Goal: Information Seeking & Learning: Learn about a topic

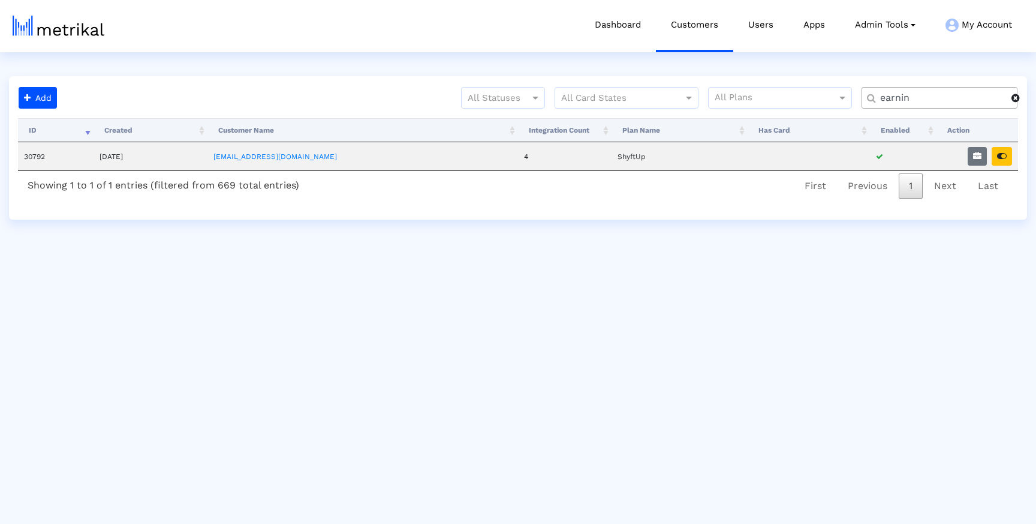
click at [900, 98] on input "earnin" at bounding box center [942, 98] width 140 height 13
click at [1008, 157] on button "button" at bounding box center [1002, 156] width 20 height 19
click at [916, 105] on div "weat" at bounding box center [940, 98] width 156 height 22
click at [915, 102] on input "weat" at bounding box center [942, 98] width 140 height 13
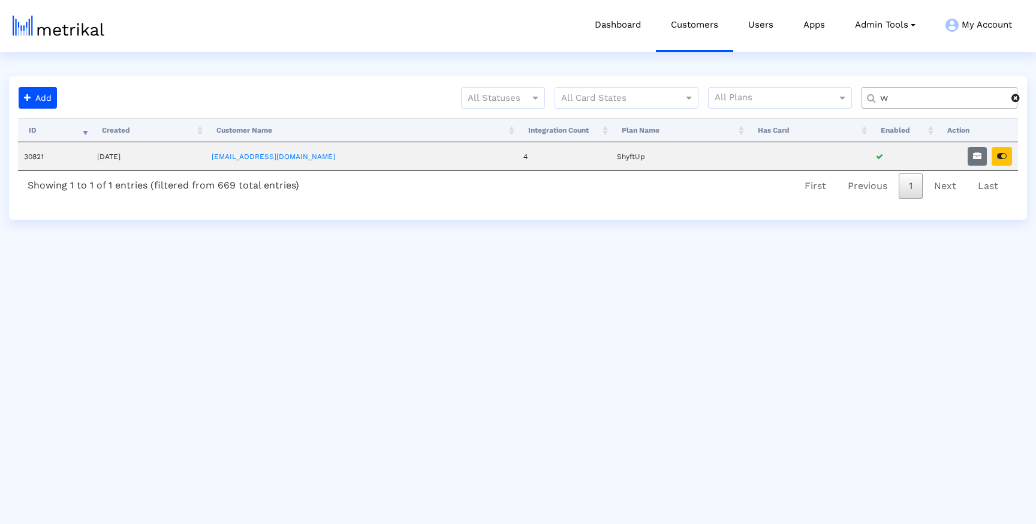
click at [915, 102] on input "w" at bounding box center [942, 98] width 140 height 13
type input "wash"
click at [1008, 158] on button "button" at bounding box center [1002, 156] width 20 height 19
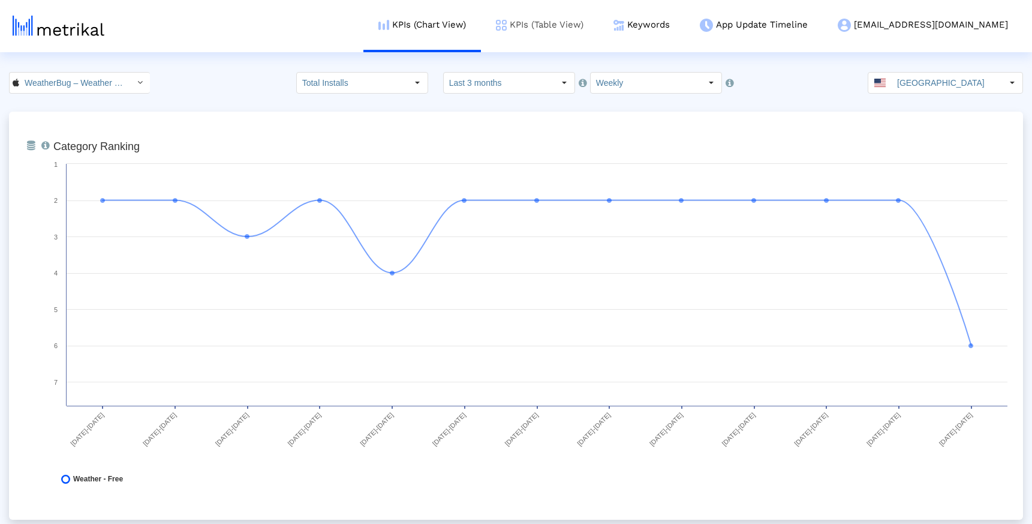
click at [552, 25] on link "KPIs (Table View)" at bounding box center [540, 25] width 118 height 50
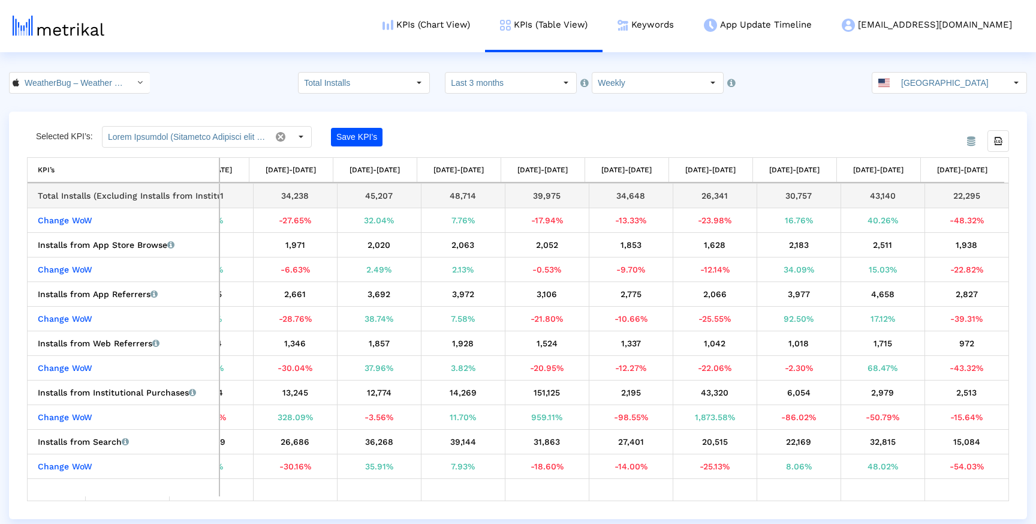
click at [951, 191] on div "22,295" at bounding box center [968, 196] width 76 height 16
drag, startPoint x: 948, startPoint y: 192, endPoint x: 991, endPoint y: 192, distance: 43.8
click at [991, 192] on div "22,295" at bounding box center [968, 196] width 76 height 16
click at [984, 193] on div "22,295" at bounding box center [968, 196] width 76 height 16
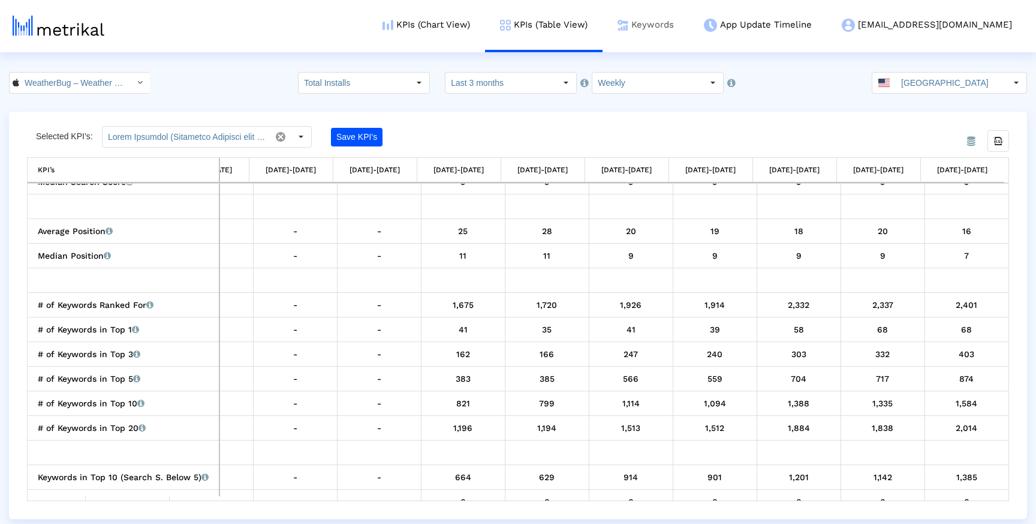
click at [689, 32] on link "Keywords" at bounding box center [646, 25] width 86 height 50
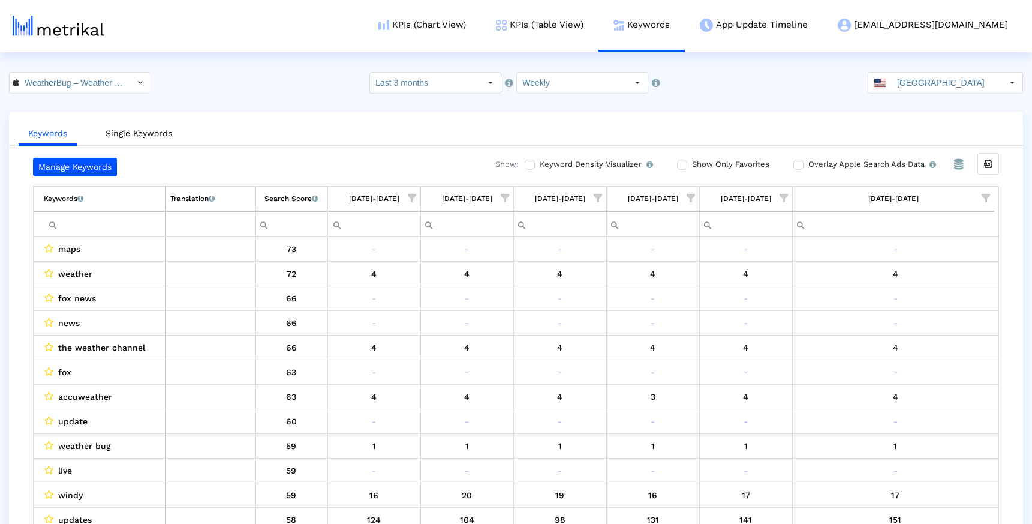
click at [781, 197] on span "Show filter options for column '09/21/25-09/27/25'" at bounding box center [784, 198] width 8 height 8
click at [668, 240] on span "Filter options" at bounding box center [666, 234] width 13 height 13
click at [665, 282] on span "Filter options" at bounding box center [666, 284] width 13 height 13
click at [670, 309] on span "Filter options" at bounding box center [666, 308] width 13 height 13
click at [688, 380] on span "OK" at bounding box center [683, 383] width 11 height 10
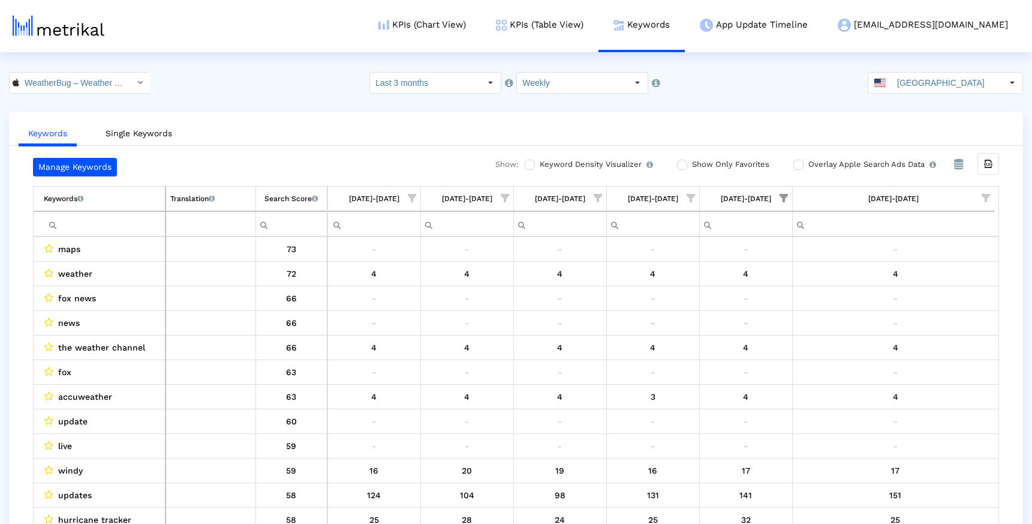
click at [987, 197] on span "Show filter options for column '09/28/25-10/04/25'" at bounding box center [986, 198] width 8 height 8
drag, startPoint x: 868, startPoint y: 288, endPoint x: 868, endPoint y: 297, distance: 9.0
click at [868, 288] on span "Filter options" at bounding box center [868, 284] width 13 height 13
click at [867, 308] on span "Filter options" at bounding box center [868, 308] width 13 height 13
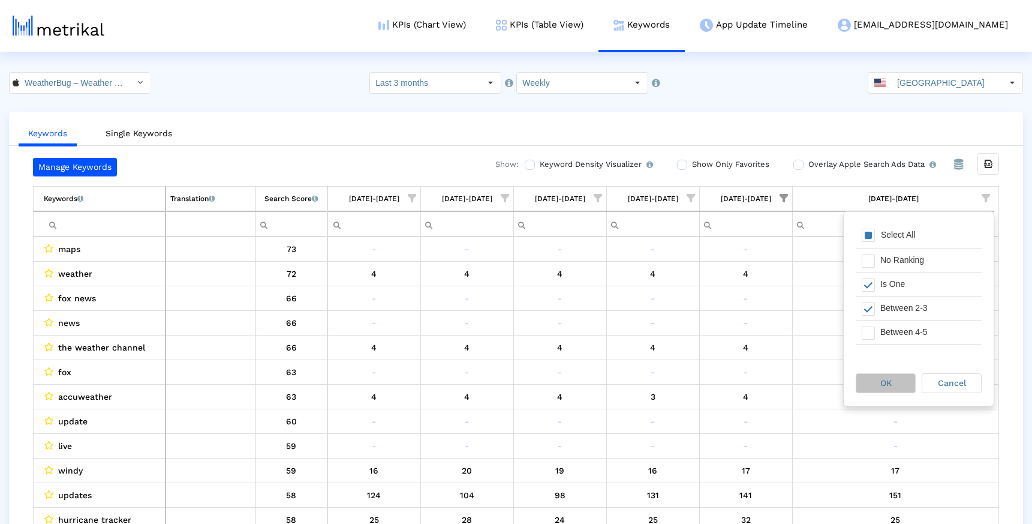
click at [882, 374] on div "OK" at bounding box center [885, 383] width 59 height 19
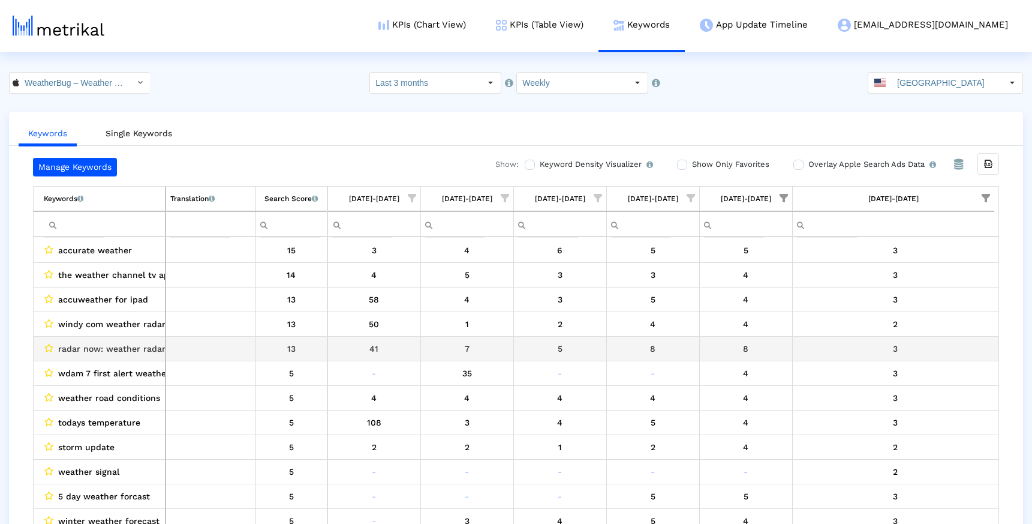
scroll to position [79, 0]
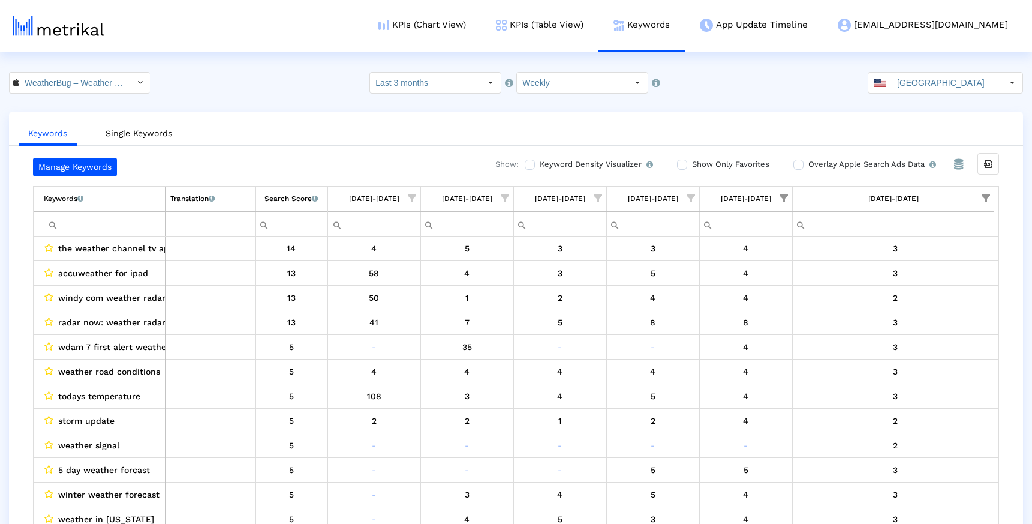
click at [685, 136] on ul "Keywords Single Keywords" at bounding box center [516, 132] width 1014 height 28
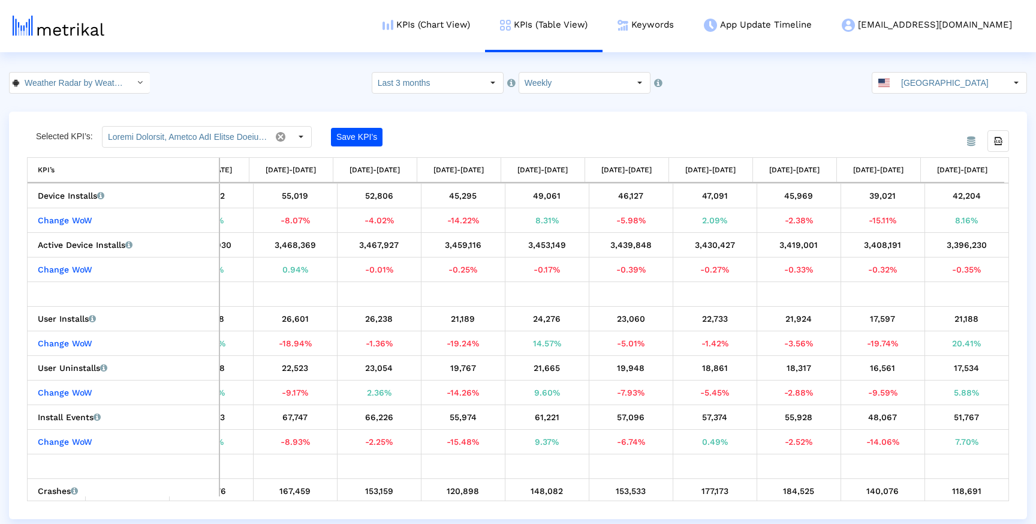
scroll to position [0, 107]
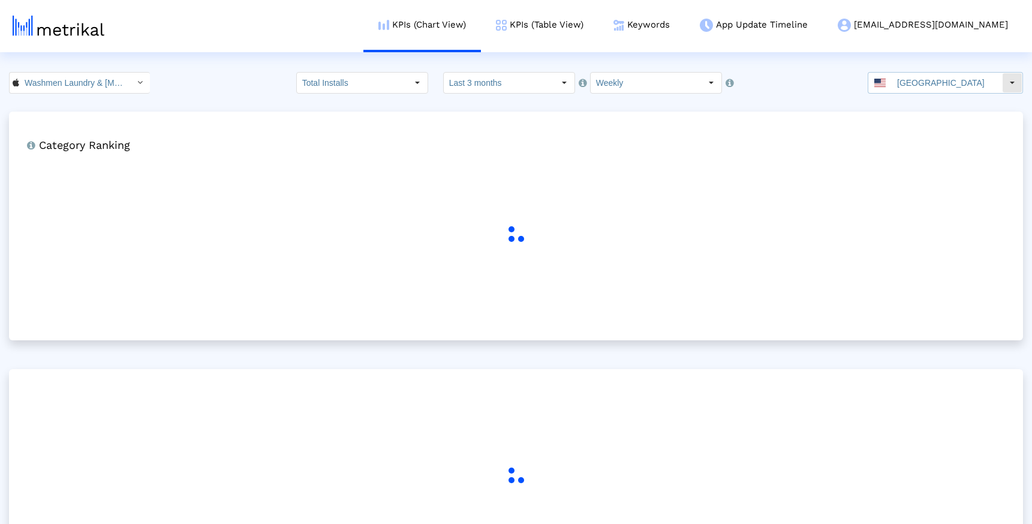
click at [937, 75] on input "[GEOGRAPHIC_DATA]" at bounding box center [947, 83] width 110 height 20
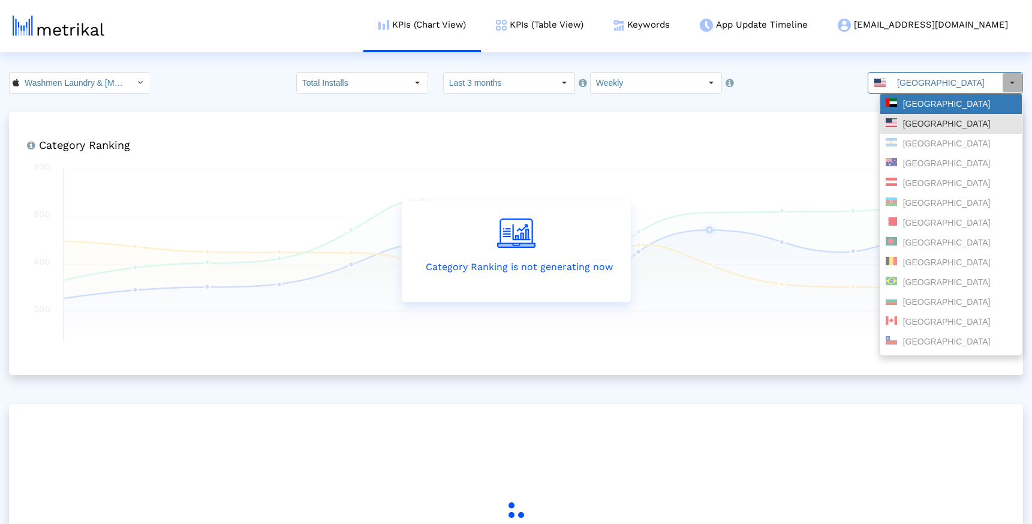
click at [940, 94] on div "United Arab Emirates" at bounding box center [951, 104] width 142 height 20
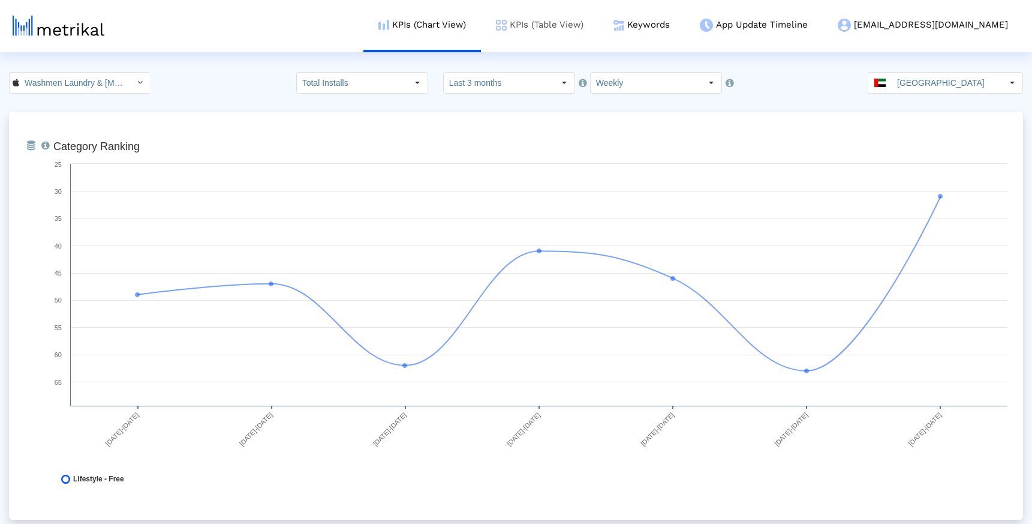
click at [569, 34] on link "KPIs (Table View)" at bounding box center [540, 25] width 118 height 50
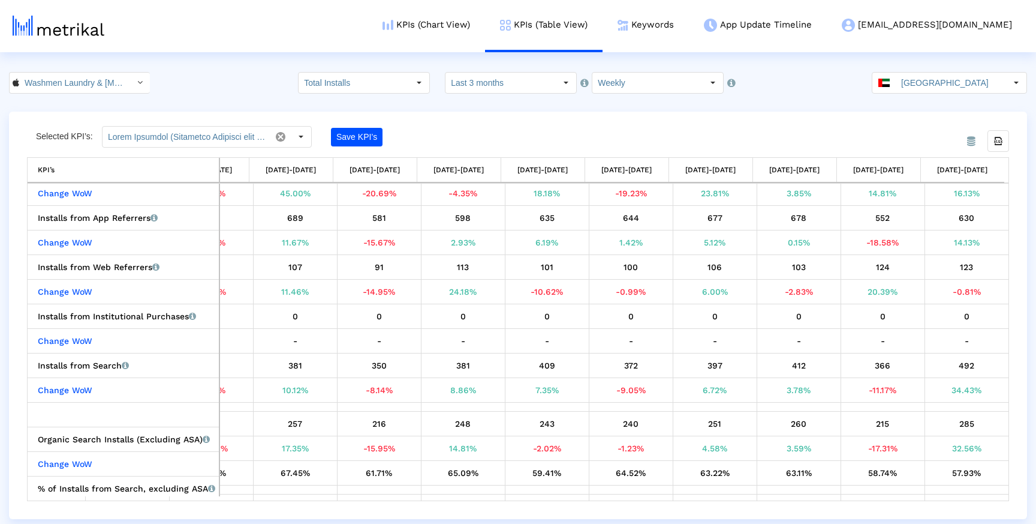
scroll to position [88, 0]
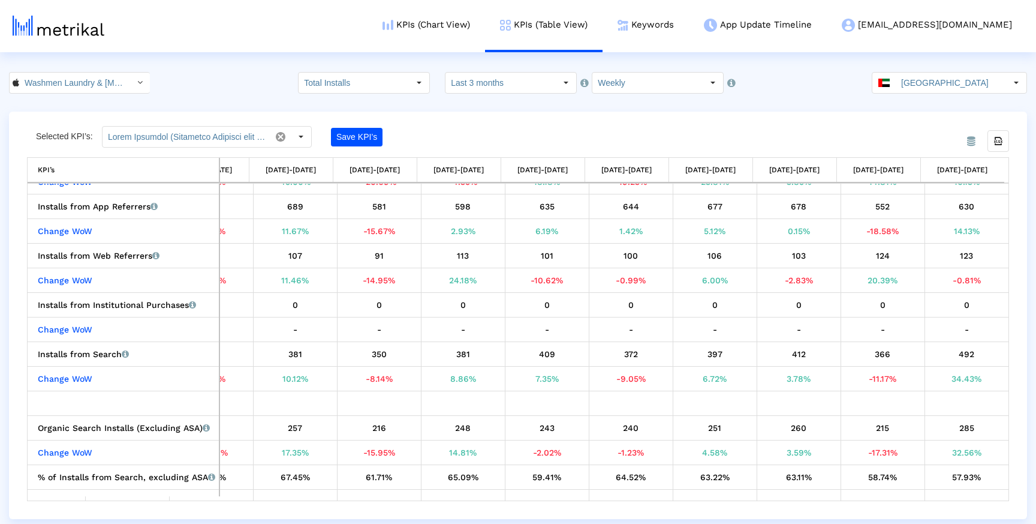
drag, startPoint x: 890, startPoint y: 498, endPoint x: 875, endPoint y: 496, distance: 15.1
click at [875, 496] on div "Change WoW 7.14% -36.67% 10.53% -4.76% 45.00% -20.69% -4.35% 18.18% -19.23% 23.…" at bounding box center [518, 342] width 982 height 318
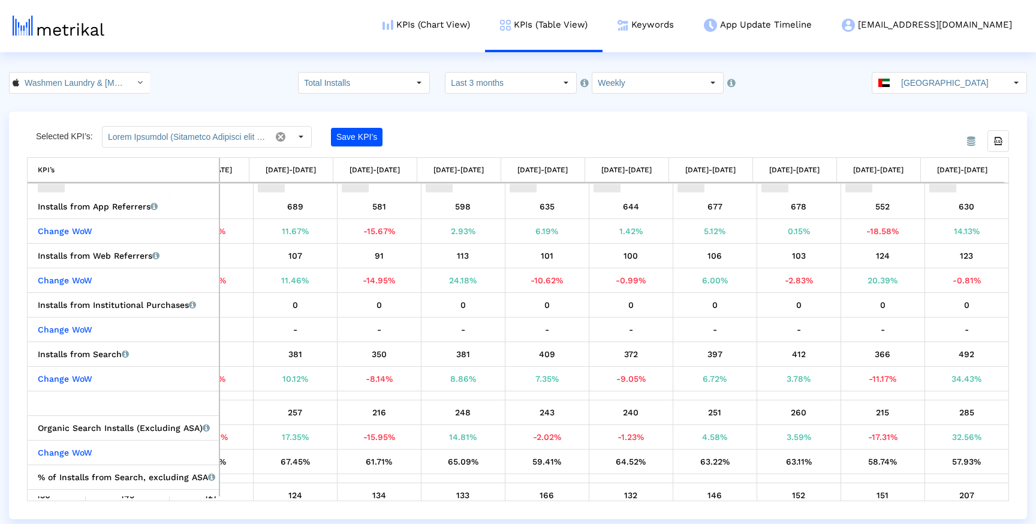
scroll to position [104, 306]
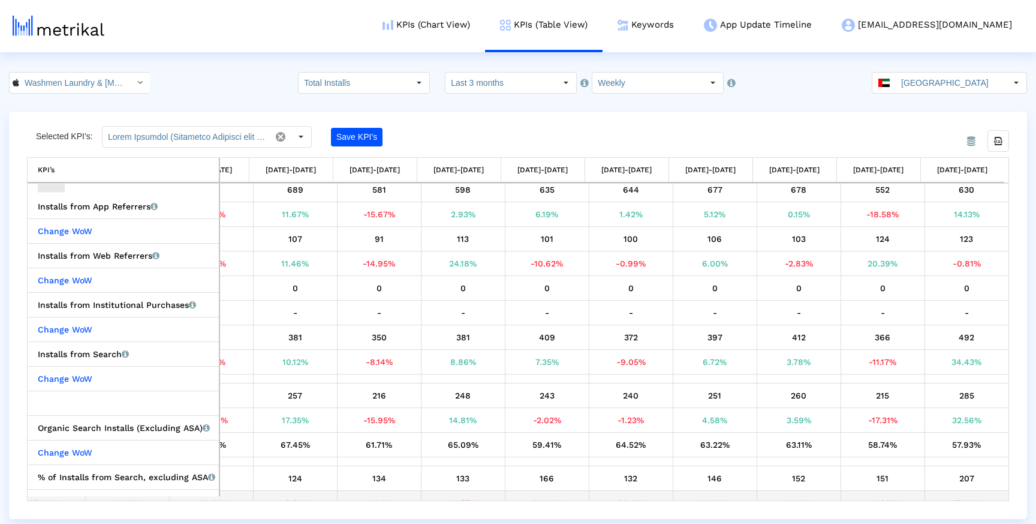
drag, startPoint x: 877, startPoint y: 494, endPoint x: 874, endPoint y: 499, distance: 6.2
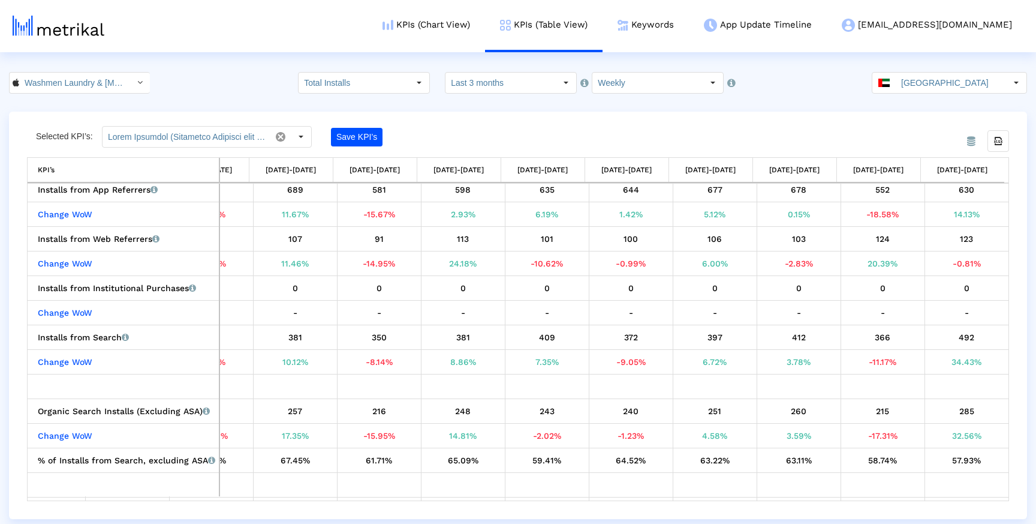
drag, startPoint x: 873, startPoint y: 500, endPoint x: 852, endPoint y: 498, distance: 21.0
click at [852, 498] on div "Installs from App Referrers Installs that the app received from other apps link…" at bounding box center [518, 342] width 981 height 317
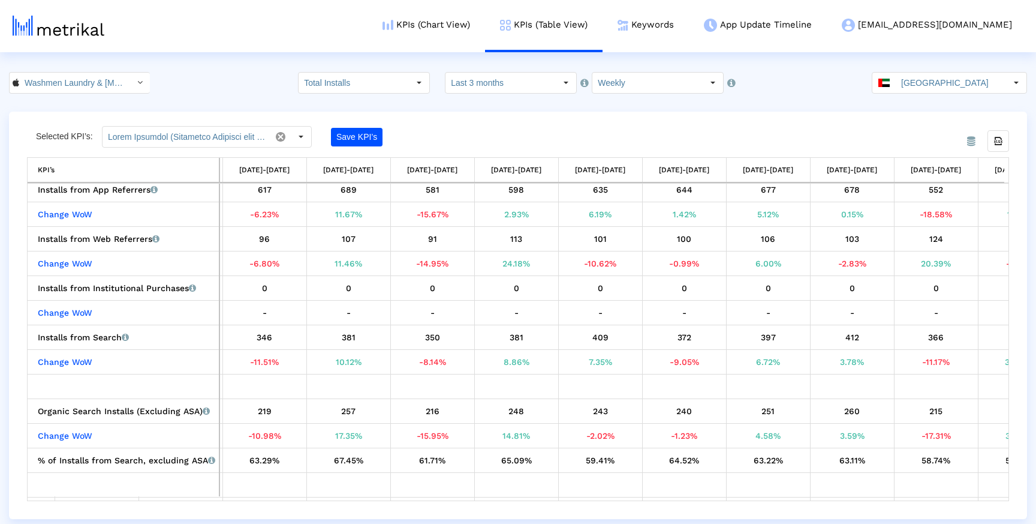
scroll to position [0, 0]
